Goal: Task Accomplishment & Management: Manage account settings

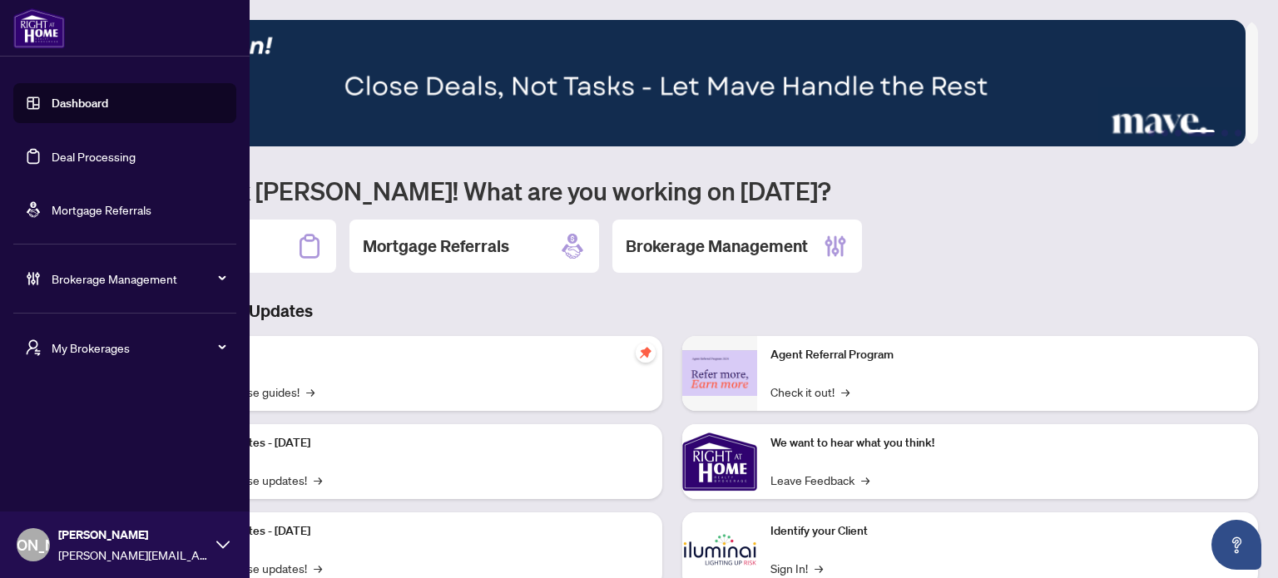
click at [99, 341] on span "My Brokerages" at bounding box center [138, 348] width 173 height 18
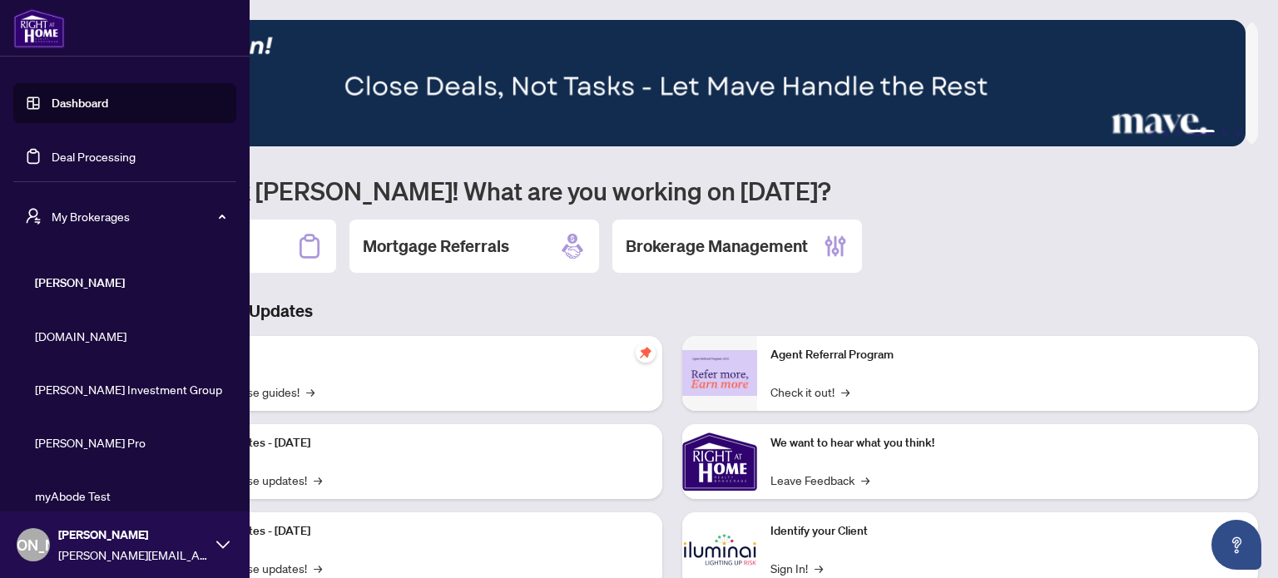
click at [87, 341] on span "Property.ca" at bounding box center [130, 336] width 190 height 18
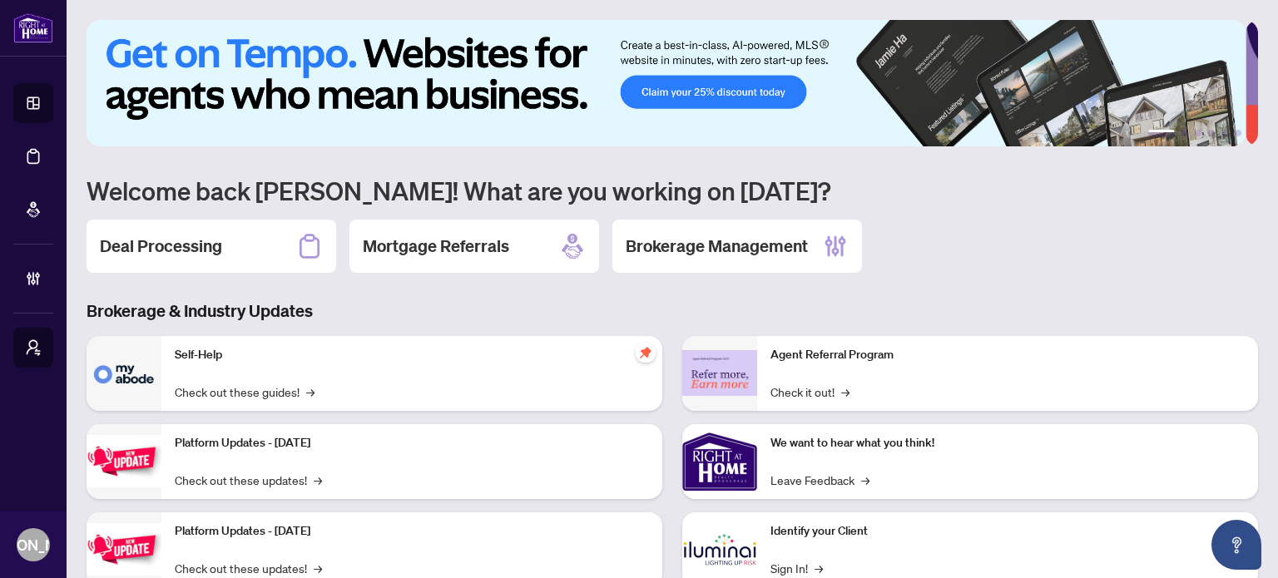
click at [586, 309] on h3 "Brokerage & Industry Updates" at bounding box center [673, 311] width 1172 height 23
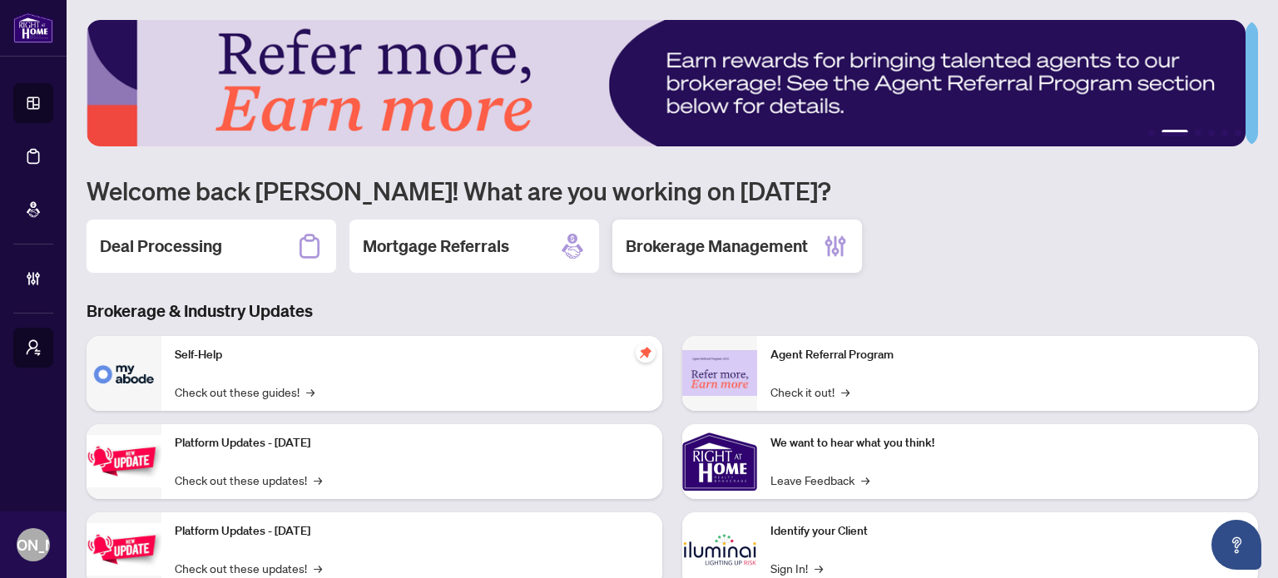
click at [796, 226] on div "Brokerage Management" at bounding box center [738, 246] width 250 height 53
